Goal: Task Accomplishment & Management: Use online tool/utility

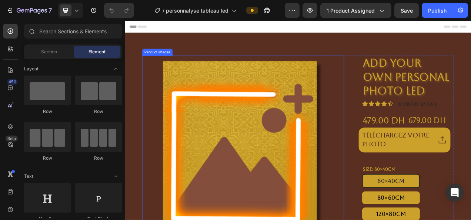
click at [292, 125] on img at bounding box center [276, 195] width 259 height 259
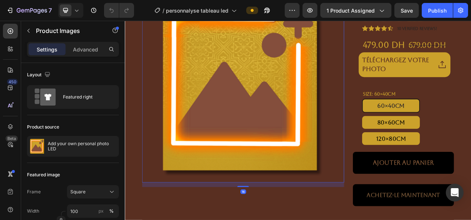
scroll to position [107, 0]
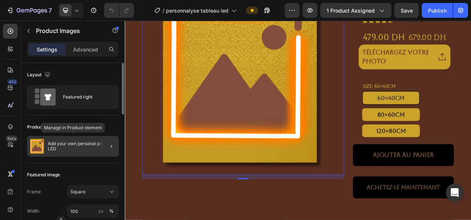
click at [82, 144] on p "Add your own personal photo LED" at bounding box center [82, 146] width 68 height 10
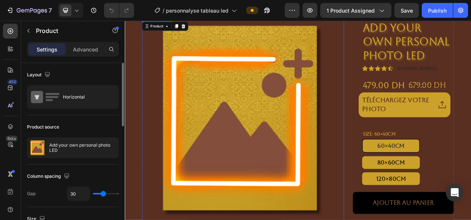
scroll to position [43, 0]
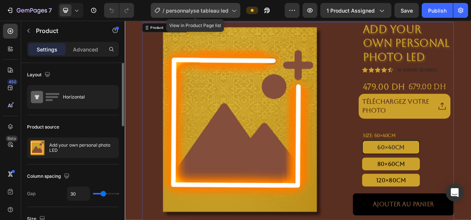
click at [205, 13] on span "personnalyse tableau led" at bounding box center [197, 11] width 63 height 8
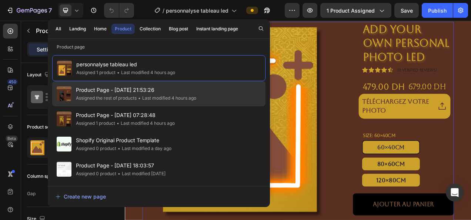
click at [160, 93] on span "Product Page - [DATE] 21:53:26" at bounding box center [136, 90] width 120 height 9
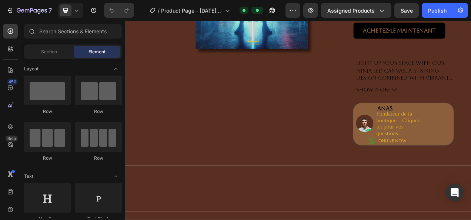
scroll to position [115, 0]
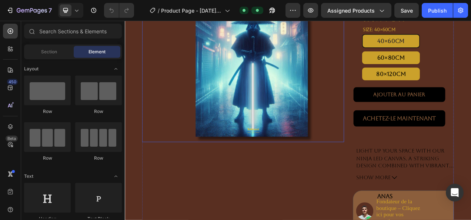
click at [235, 147] on img at bounding box center [292, 65] width 230 height 230
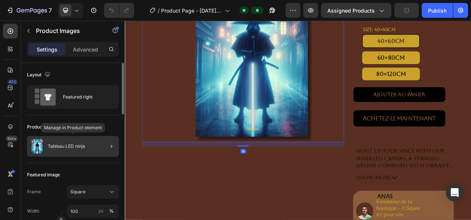
click at [91, 147] on div "Tableau LED ninja" at bounding box center [73, 146] width 92 height 21
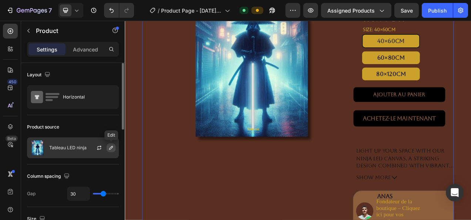
click at [109, 150] on button "button" at bounding box center [111, 147] width 9 height 9
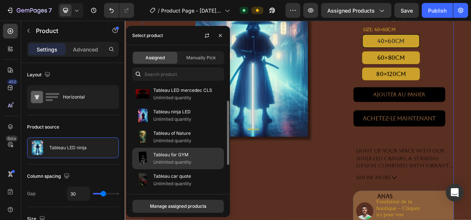
scroll to position [24, 0]
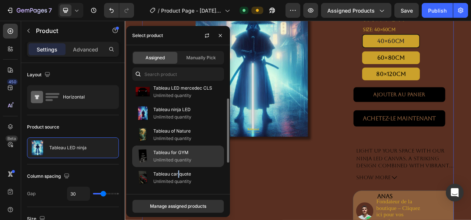
click at [178, 188] on div "Tableau car quote Unlimited quantity" at bounding box center [178, 198] width 92 height 21
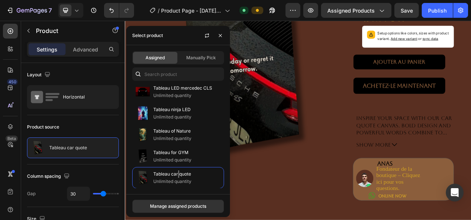
click at [348, 218] on div "Product Images" at bounding box center [276, 104] width 259 height 308
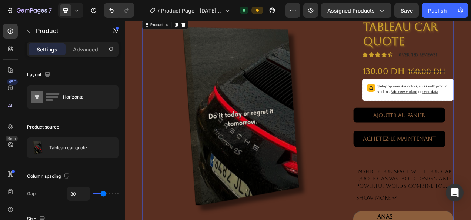
scroll to position [14, 0]
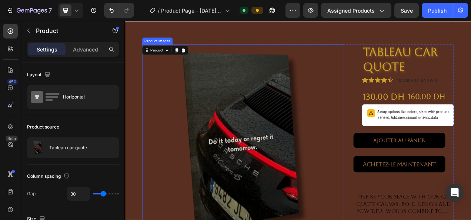
click at [161, 169] on img at bounding box center [276, 180] width 259 height 259
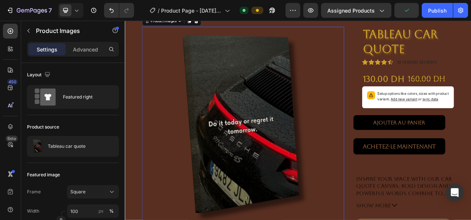
scroll to position [52, 0]
